Goal: Navigation & Orientation: Find specific page/section

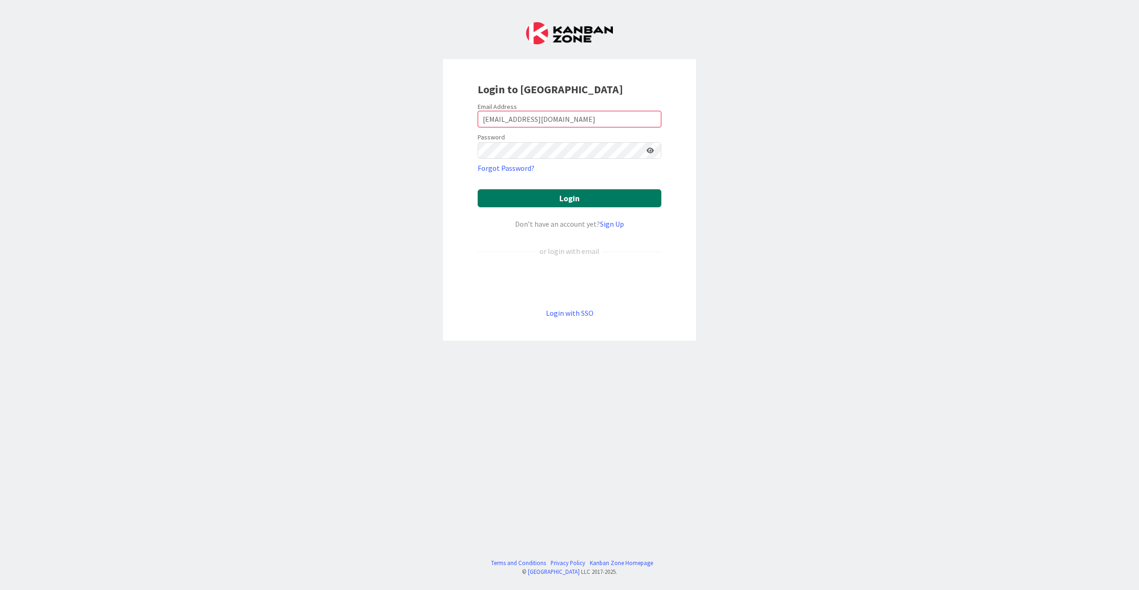
click at [606, 190] on button "Login" at bounding box center [570, 198] width 184 height 18
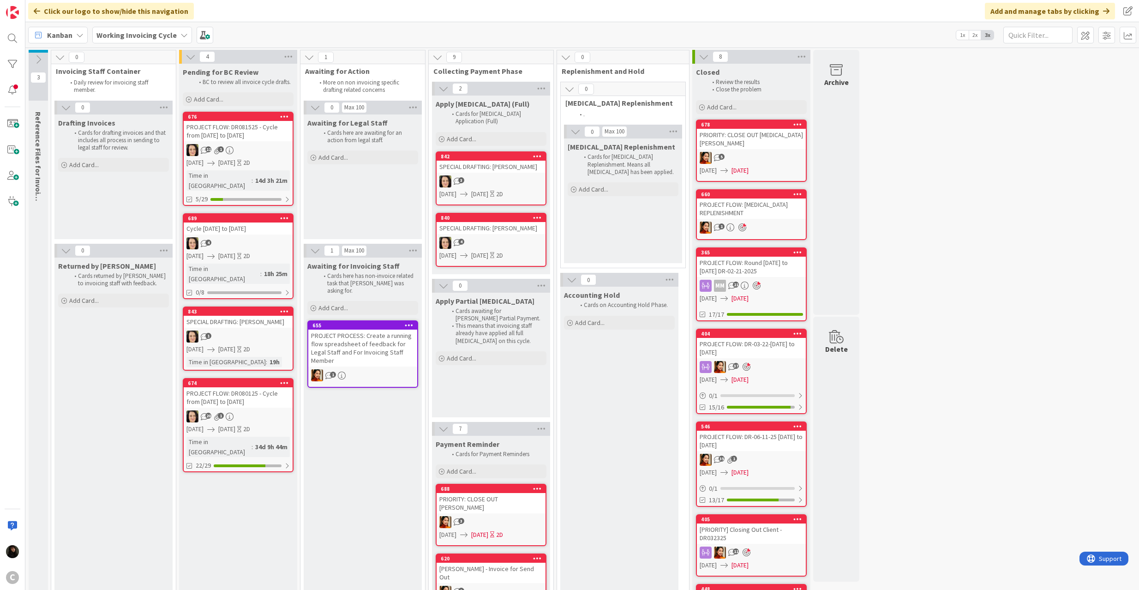
click at [157, 34] on b "Working Invoicing Cycle" at bounding box center [136, 34] width 80 height 9
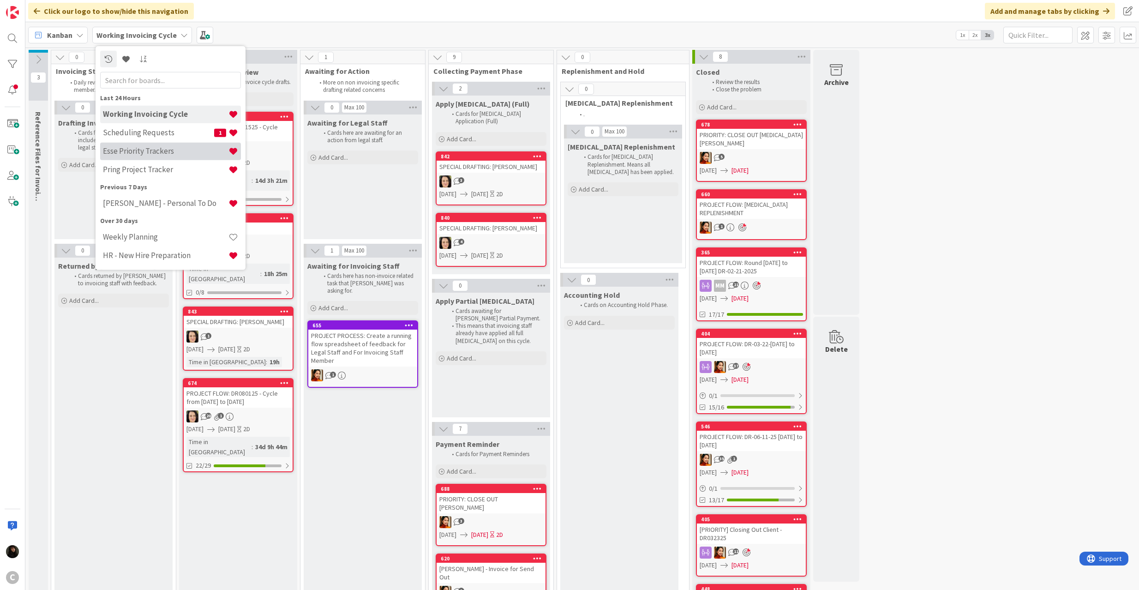
click at [157, 146] on h4 "Esse Priority Trackers" at bounding box center [166, 150] width 126 height 9
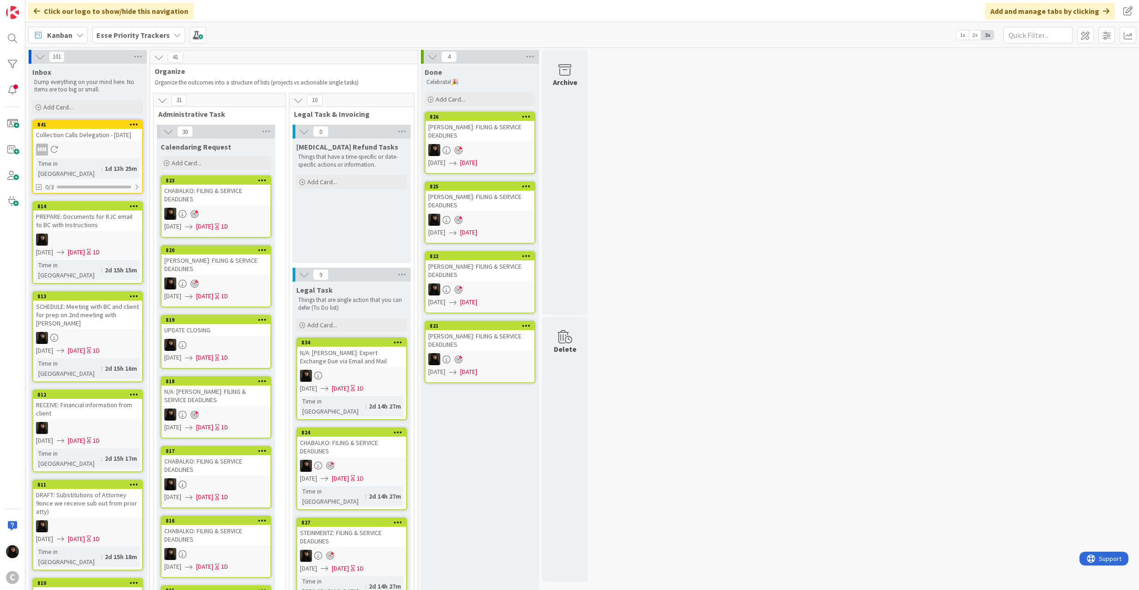
click at [141, 39] on span "Esse Priority Trackers" at bounding box center [132, 35] width 73 height 11
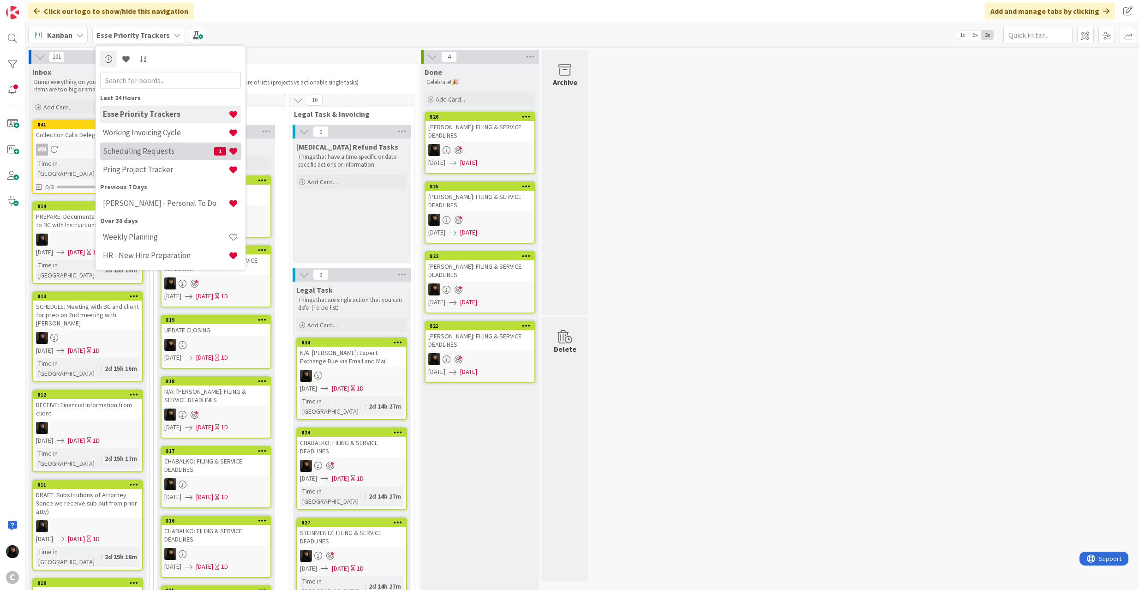
click at [161, 151] on h4 "Scheduling Requests" at bounding box center [158, 150] width 111 height 9
